Goal: Entertainment & Leisure: Browse casually

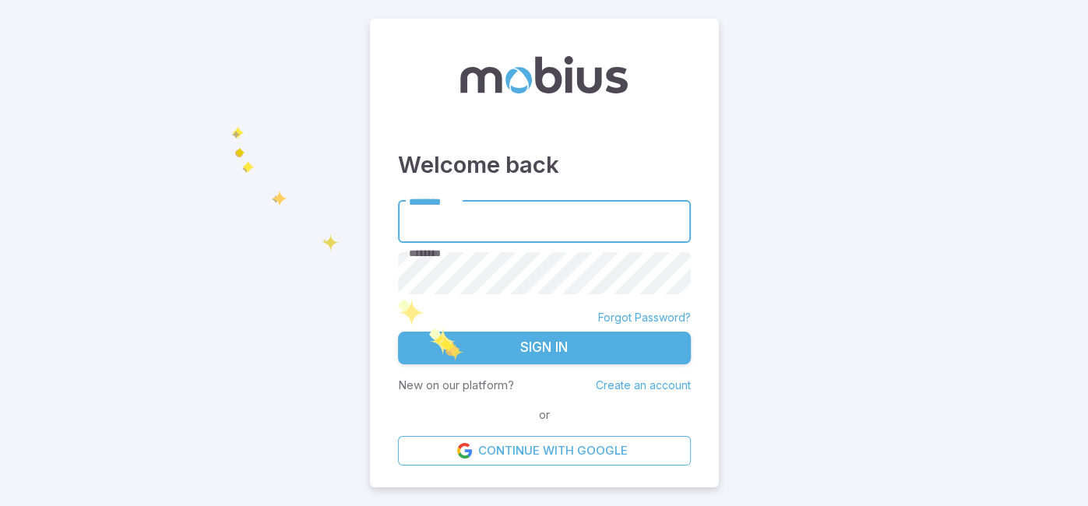
type input "******"
click at [447, 344] on button "Sign In" at bounding box center [544, 348] width 293 height 33
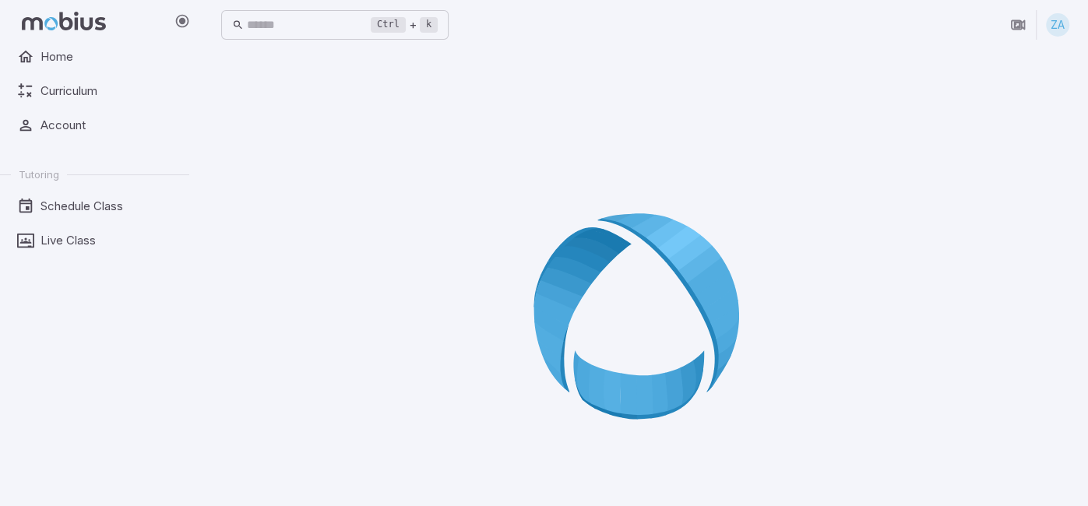
click at [447, 344] on div at bounding box center [645, 322] width 848 height 506
click at [689, 283] on icon at bounding box center [646, 322] width 224 height 224
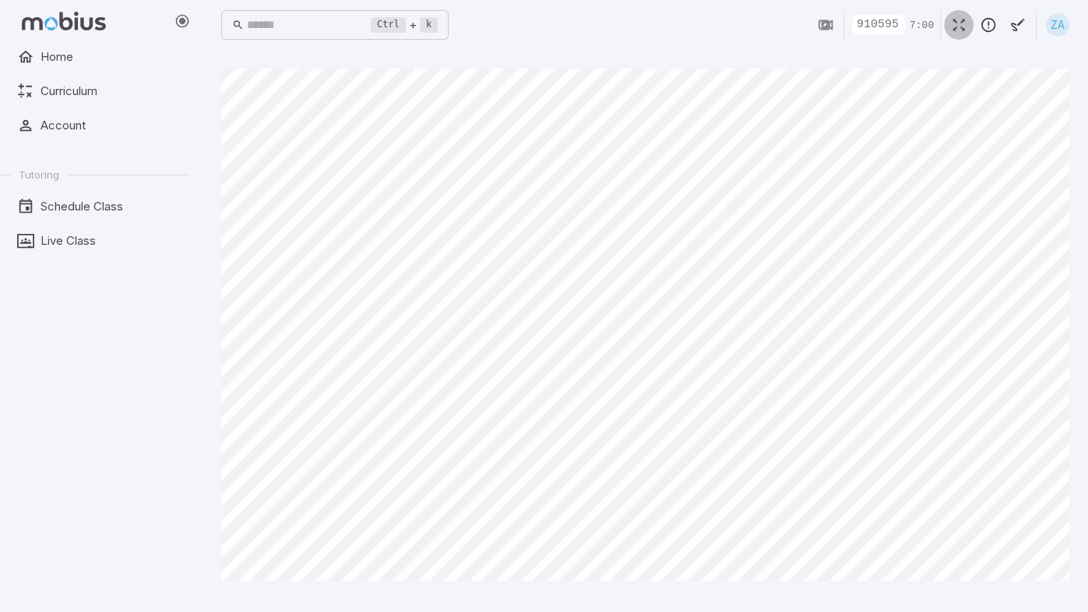
click at [959, 32] on icon "button" at bounding box center [958, 24] width 17 height 17
click at [954, 33] on icon "button" at bounding box center [958, 24] width 17 height 17
click at [958, 26] on body "Home + k" at bounding box center [544, 306] width 1088 height 612
click at [955, 24] on icon "button" at bounding box center [958, 24] width 17 height 17
click at [964, 26] on icon "button" at bounding box center [958, 24] width 17 height 17
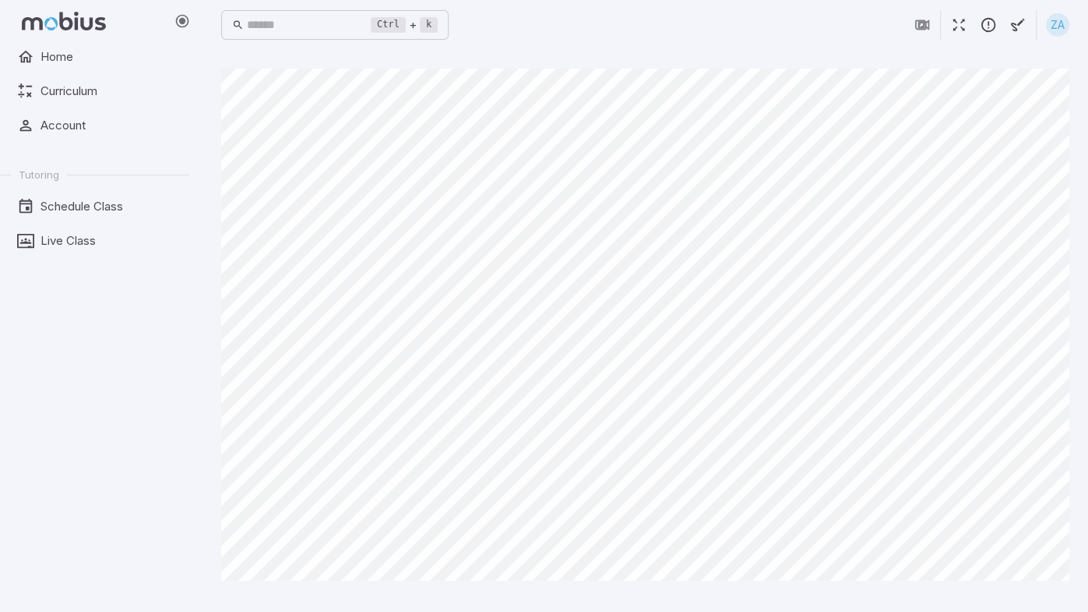
click at [962, 30] on icon "button" at bounding box center [958, 24] width 17 height 17
